Goal: Use online tool/utility: Use online tool/utility

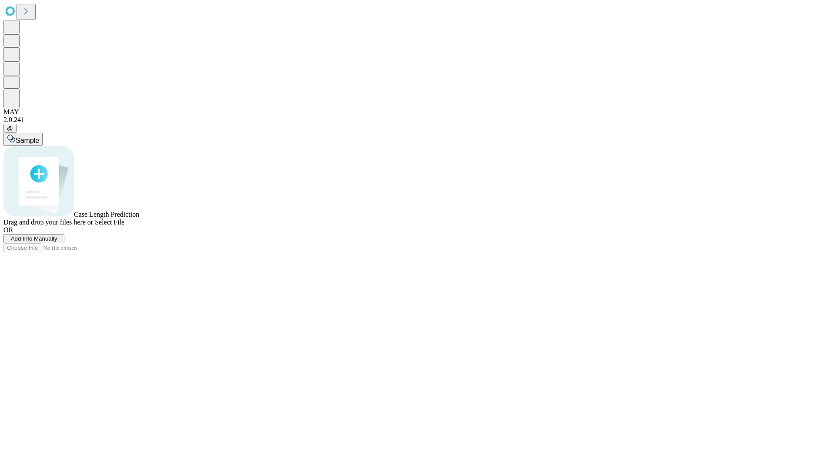
click at [57, 242] on span "Add Info Manually" at bounding box center [34, 239] width 47 height 7
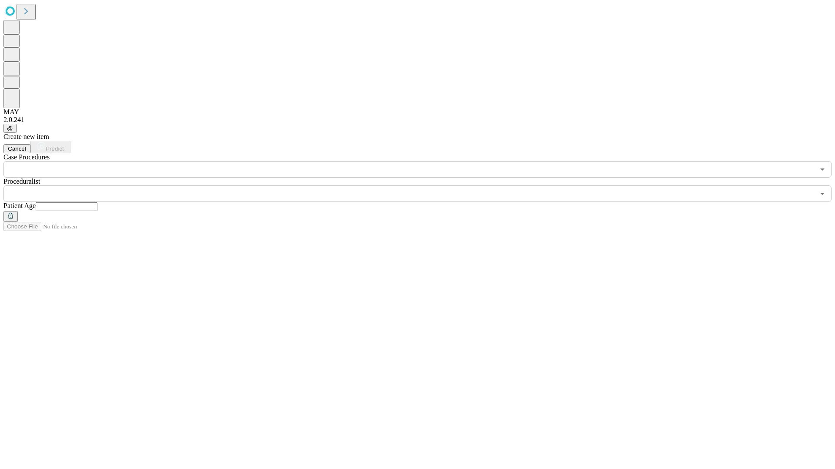
click at [97, 203] on input "text" at bounding box center [67, 207] width 62 height 9
type input "**"
click at [423, 186] on input "text" at bounding box center [408, 194] width 811 height 17
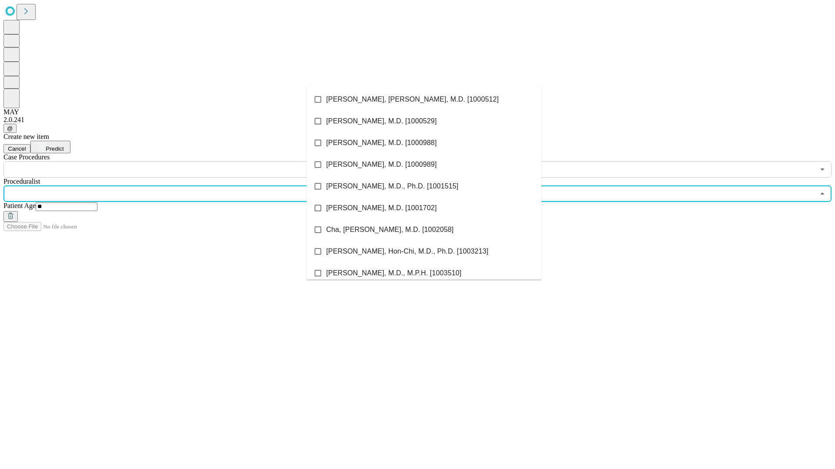
click at [424, 100] on li "[PERSON_NAME], [PERSON_NAME], M.D. [1000512]" at bounding box center [423, 100] width 235 height 22
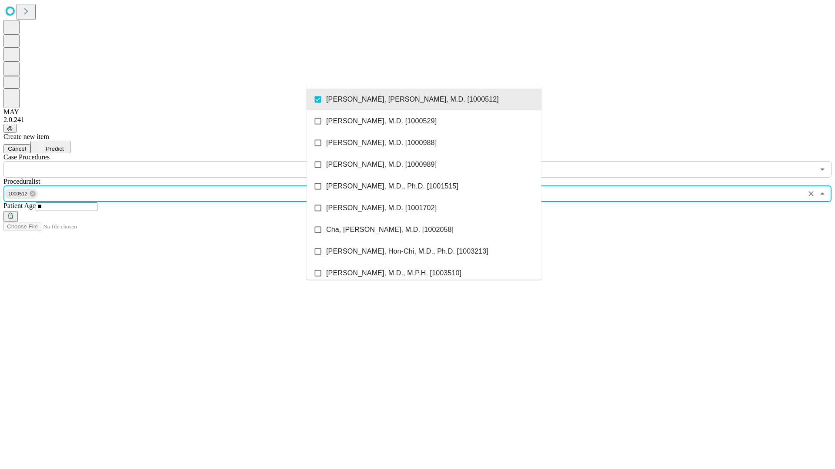
click at [183, 161] on input "text" at bounding box center [408, 169] width 811 height 17
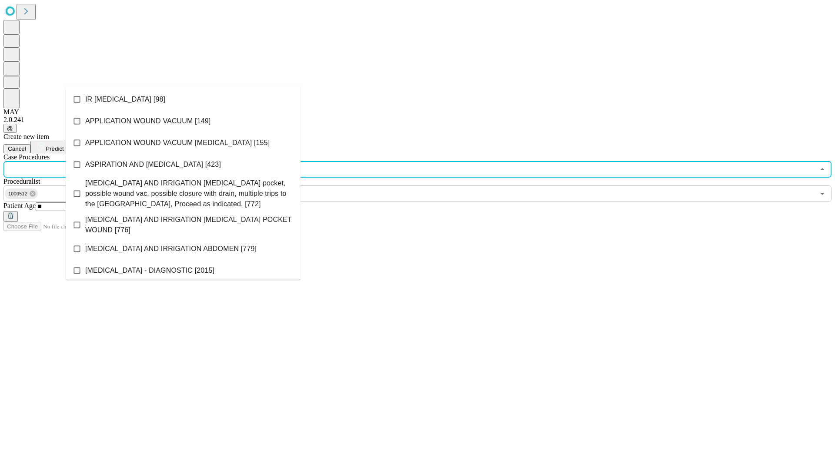
click at [183, 100] on li "IR [MEDICAL_DATA] [98]" at bounding box center [183, 100] width 235 height 22
click at [63, 146] on span "Predict" at bounding box center [55, 149] width 18 height 7
